Goal: Find specific page/section: Find specific page/section

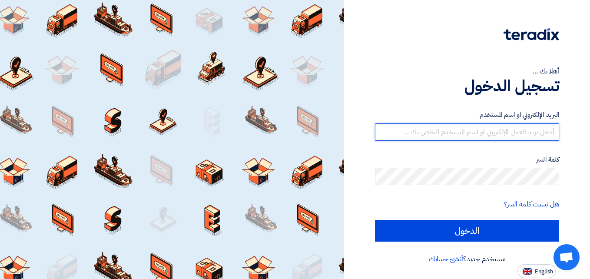
click at [501, 132] on input "text" at bounding box center [467, 131] width 184 height 17
type input "[EMAIL_ADDRESS][DOMAIN_NAME]"
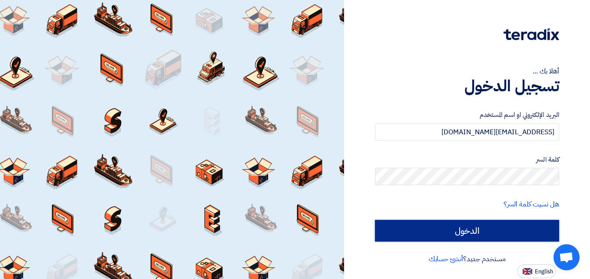
click at [460, 230] on input "الدخول" at bounding box center [467, 231] width 184 height 22
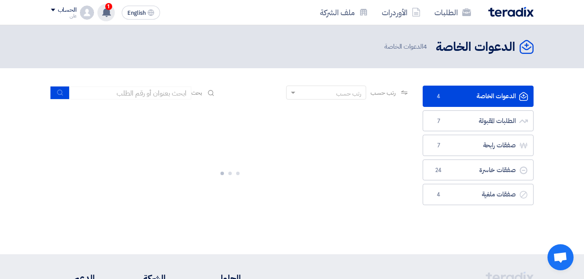
click at [109, 7] on span "1" at bounding box center [108, 6] width 7 height 7
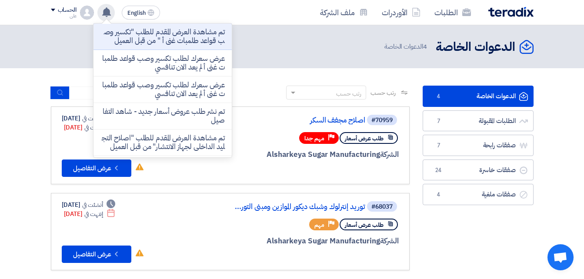
click at [316, 39] on div "الدعوات الخاصة الدعوات الخاصة 4 الدعوات الخاصة" at bounding box center [292, 46] width 482 height 17
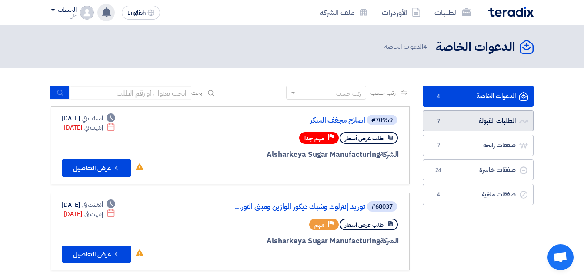
click at [472, 120] on link "الطلبات المقبولة الطلبات المقبولة 7" at bounding box center [477, 120] width 111 height 21
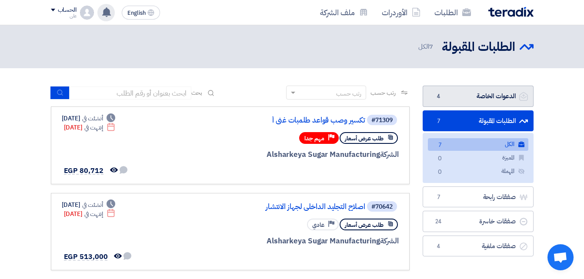
click at [482, 92] on link "الدعوات الخاصة الدعوات الخاصة 4" at bounding box center [477, 96] width 111 height 21
